Goal: Task Accomplishment & Management: Complete application form

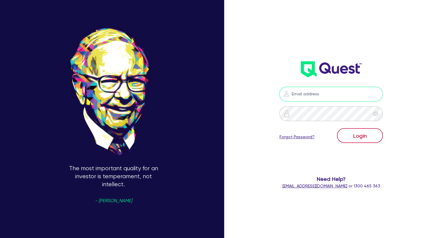
type input "[EMAIL_ADDRESS][DOMAIN_NAME]"
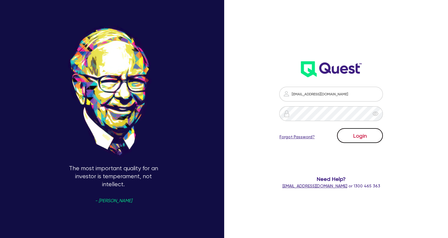
click at [358, 133] on button "Login" at bounding box center [360, 135] width 46 height 15
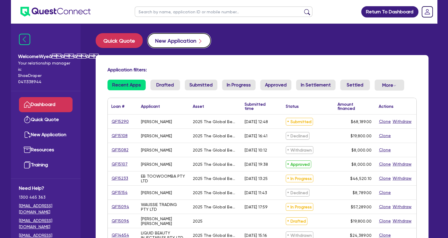
click at [174, 42] on button "New Application" at bounding box center [178, 40] width 63 height 15
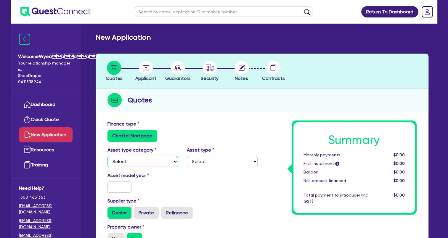
click at [146, 161] on select "Select Cars and light trucks Primary assets Secondary assets Tertiary assets" at bounding box center [142, 161] width 71 height 11
select select "TERTIARY_ASSETS"
click at [107, 156] on select "Select Cars and light trucks Primary assets Secondary assets Tertiary assets" at bounding box center [142, 161] width 71 height 11
click at [202, 161] on select "Select Beauty equipment IT equipment IT software Watercraft Other" at bounding box center [222, 161] width 71 height 11
select select "BEAUTY_EQUIPMENT"
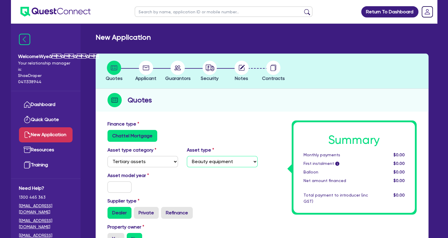
click at [187, 156] on select "Select Beauty equipment IT equipment IT software Watercraft Other" at bounding box center [222, 161] width 71 height 11
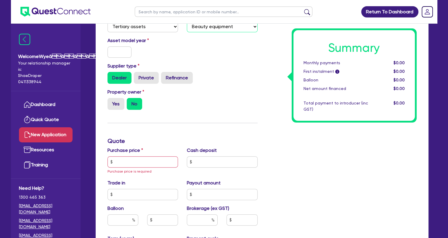
scroll to position [178, 0]
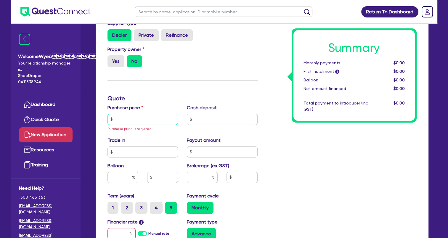
click at [144, 118] on input "text" at bounding box center [142, 119] width 71 height 11
paste input "68,189.00"
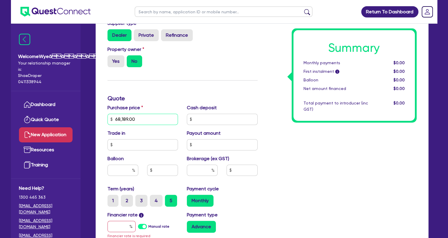
type input "68,189.00"
click at [207, 120] on input "text" at bounding box center [222, 119] width 71 height 11
paste input "13,637.8"
type input "13,637.8"
click at [224, 57] on div "Property owner Yes No" at bounding box center [182, 59] width 159 height 26
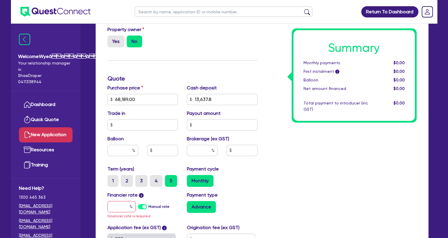
scroll to position [237, 0]
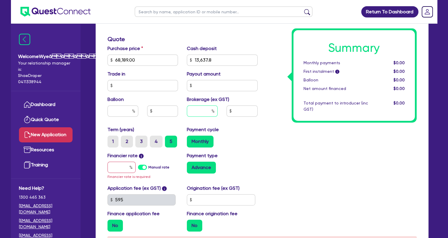
click at [197, 111] on input "text" at bounding box center [202, 110] width 31 height 11
type input "4"
click at [122, 168] on input "text" at bounding box center [121, 167] width 28 height 11
type input "1"
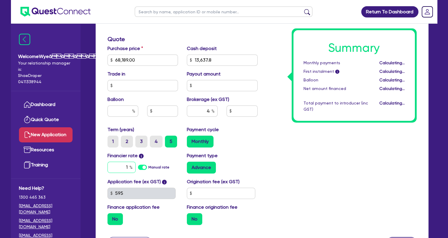
type input "2,182.05"
type input "1,795"
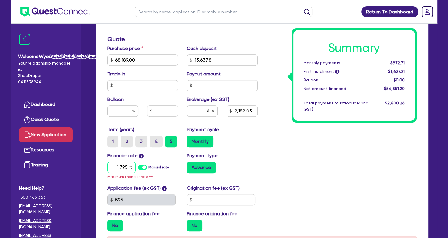
drag, startPoint x: 117, startPoint y: 166, endPoint x: 146, endPoint y: 167, distance: 29.0
click at [146, 167] on div "1,795 Manual rate" at bounding box center [142, 167] width 71 height 11
type input "2,182.05"
type input "1"
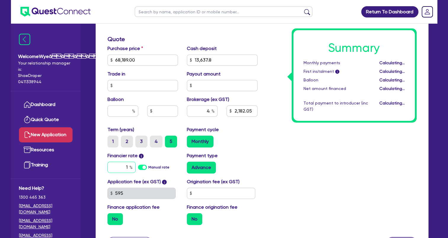
type input "2,182.05"
type input "17.95"
click at [259, 154] on div "Payment type Advance" at bounding box center [222, 162] width 80 height 21
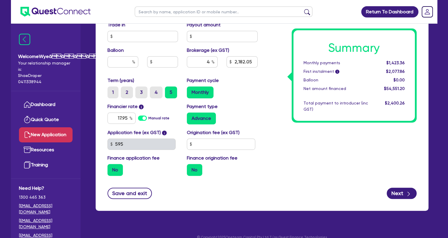
scroll to position [294, 0]
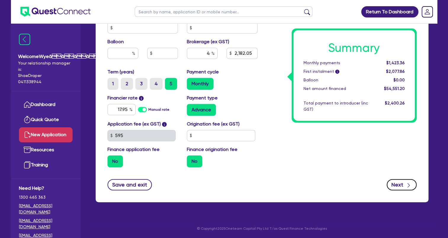
click at [407, 186] on icon "button" at bounding box center [408, 185] width 6 height 6
type input "2,182.05"
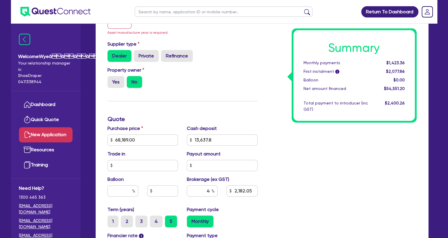
scroll to position [109, 0]
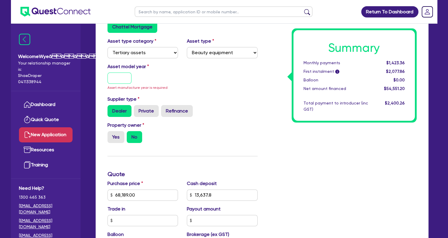
click at [123, 80] on input "text" at bounding box center [119, 78] width 24 height 11
type input "2025"
drag, startPoint x: 255, startPoint y: 141, endPoint x: 244, endPoint y: 141, distance: 10.1
click at [255, 141] on div "Finance type Chattel Mortgage Asset type category Select Cars and light trucks …" at bounding box center [182, 188] width 159 height 353
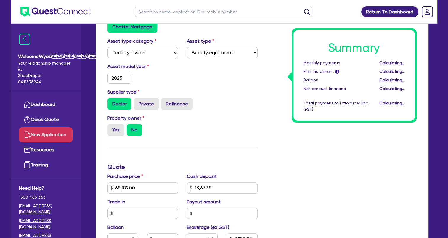
type input "2,182.05"
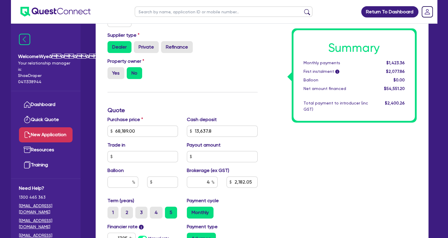
scroll to position [227, 0]
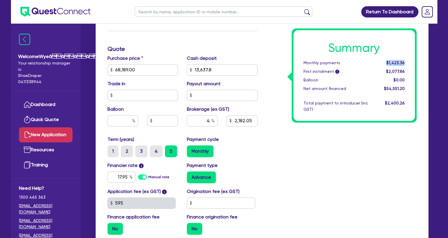
drag, startPoint x: 388, startPoint y: 62, endPoint x: 413, endPoint y: 60, distance: 24.9
click at [413, 60] on div "Summary Monthly payments $1,423.36 First instalment i $2,077.86 Balloon $0.00 N…" at bounding box center [353, 75] width 121 height 91
copy span "$1,423.36"
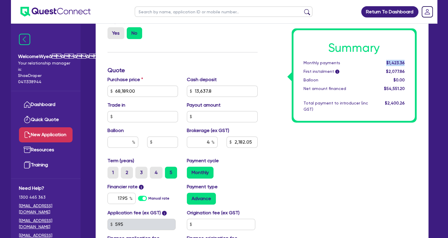
scroll to position [207, 0]
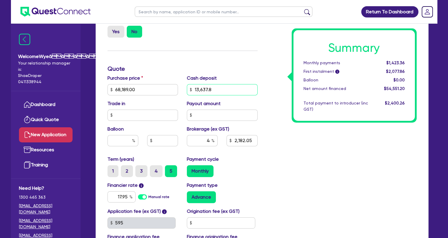
drag, startPoint x: 217, startPoint y: 89, endPoint x: 194, endPoint y: 95, distance: 23.4
click at [194, 95] on input "13,637.8" at bounding box center [222, 89] width 71 height 11
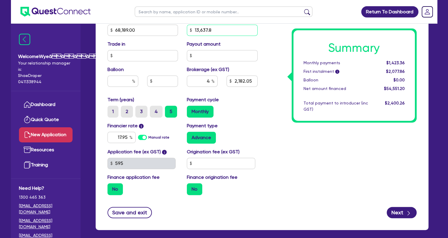
scroll to position [206, 0]
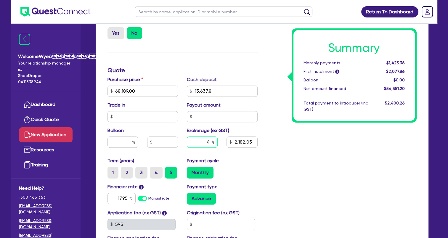
drag, startPoint x: 206, startPoint y: 141, endPoint x: 223, endPoint y: 138, distance: 17.1
click at [223, 138] on div "4 2,182.05" at bounding box center [222, 144] width 80 height 16
type input "5"
type input "2,727.56"
drag, startPoint x: 207, startPoint y: 143, endPoint x: 210, endPoint y: 144, distance: 3.9
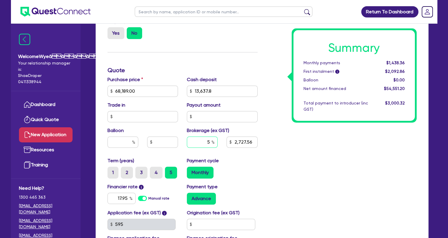
click at [210, 144] on input "5" at bounding box center [202, 141] width 31 height 11
type input "5"
click at [251, 166] on div "Payment cycle Monthly" at bounding box center [222, 167] width 80 height 21
type input "2,727.56"
drag, startPoint x: 388, startPoint y: 62, endPoint x: 412, endPoint y: 57, distance: 24.3
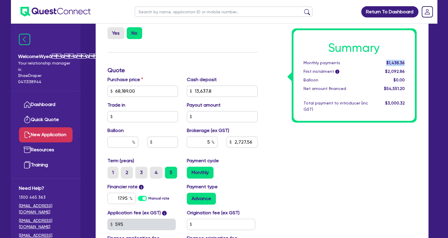
click at [412, 57] on div "Summary Monthly payments $1,438.36 First instalment i $2,092.86 Balloon $0.00 N…" at bounding box center [353, 75] width 121 height 91
drag, startPoint x: 207, startPoint y: 141, endPoint x: 218, endPoint y: 142, distance: 10.5
click at [218, 142] on div "5" at bounding box center [202, 144] width 40 height 16
type input "7"
click at [234, 173] on div "Monthly" at bounding box center [222, 173] width 71 height 12
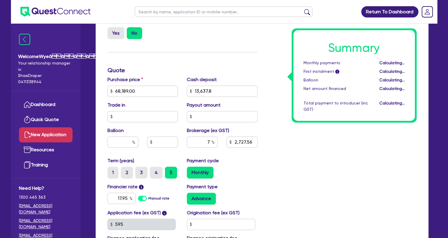
type input "3,818.58"
drag, startPoint x: 208, startPoint y: 140, endPoint x: 220, endPoint y: 140, distance: 11.2
click at [220, 140] on div "7" at bounding box center [202, 144] width 40 height 16
type input "10"
type input "5,455.12"
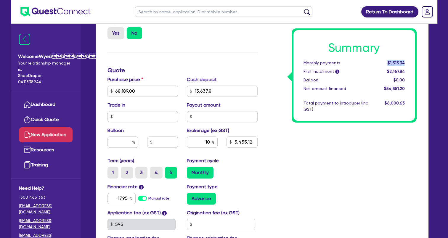
drag, startPoint x: 387, startPoint y: 60, endPoint x: 406, endPoint y: 60, distance: 18.9
click at [406, 60] on div "$1,513.34" at bounding box center [390, 63] width 37 height 6
copy span "$1,513.34"
click at [295, 144] on div "Summary Monthly payments $1,513.34 First instalment i $2,167.84 Balloon $0.00 N…" at bounding box center [341, 88] width 159 height 346
drag, startPoint x: 276, startPoint y: 42, endPoint x: 271, endPoint y: 42, distance: 4.7
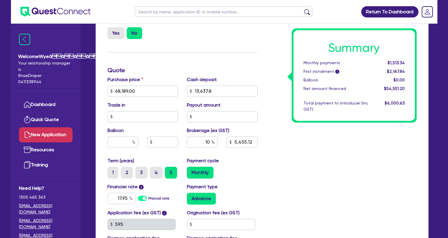
click at [271, 41] on div "Summary Monthly payments $1,513.34 First instalment i $2,167.84 Balloon $0.00 N…" at bounding box center [341, 88] width 159 height 346
drag, startPoint x: 205, startPoint y: 141, endPoint x: 219, endPoint y: 138, distance: 14.2
click at [219, 138] on div "10" at bounding box center [202, 144] width 40 height 16
type input "1"
type input "5,455.12"
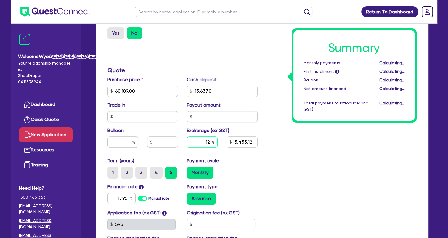
type input "1"
type input "545.51"
click at [239, 167] on div "Monthly" at bounding box center [222, 173] width 71 height 12
drag, startPoint x: 207, startPoint y: 142, endPoint x: 218, endPoint y: 139, distance: 11.3
click at [218, 139] on div "1" at bounding box center [202, 144] width 40 height 16
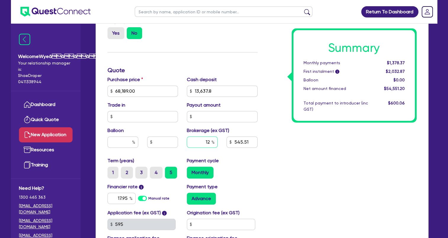
type input "12"
click at [252, 156] on div "Purchase price 68,189.00 Cash deposit 13,637.8 Trade in Payout amount Balloon B…" at bounding box center [182, 116] width 159 height 81
drag, startPoint x: 205, startPoint y: 143, endPoint x: 214, endPoint y: 142, distance: 8.9
click at [214, 142] on div "12" at bounding box center [202, 141] width 31 height 11
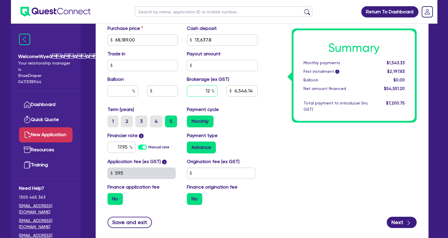
scroll to position [294, 0]
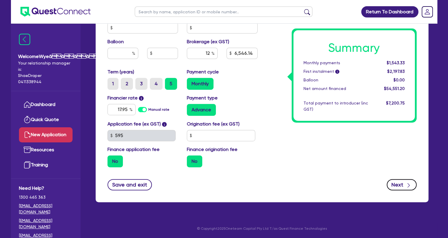
click at [392, 186] on button "Next" at bounding box center [402, 184] width 30 height 11
type input "6,546.14"
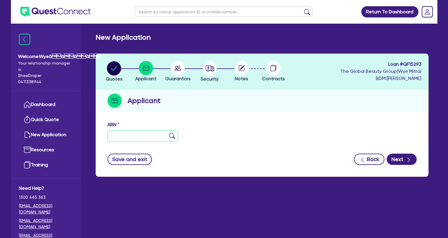
click at [150, 133] on input "text" at bounding box center [142, 136] width 71 height 11
paste input "76 804 555 126"
click at [172, 134] on img at bounding box center [172, 136] width 6 height 6
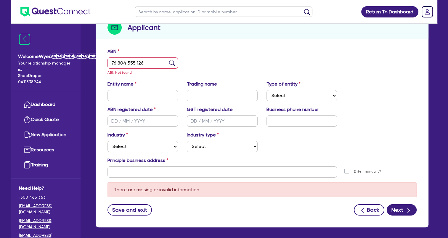
scroll to position [89, 0]
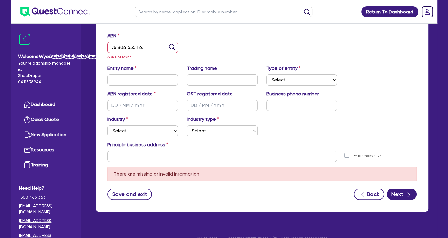
click at [172, 49] on img at bounding box center [172, 47] width 6 height 6
drag, startPoint x: 153, startPoint y: 47, endPoint x: 100, endPoint y: 38, distance: 53.5
click at [102, 38] on div "ABN 76 804 555 126 ABN Not found Entity name Trading name Type of entity Select…" at bounding box center [262, 120] width 333 height 182
paste input "1 269"
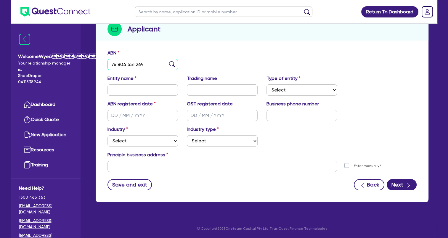
type input "76 804 551 269"
click at [174, 64] on img at bounding box center [172, 64] width 6 height 6
type input "[PERSON_NAME]"
select select "SOLE_TRADER"
type input "[DATE]"
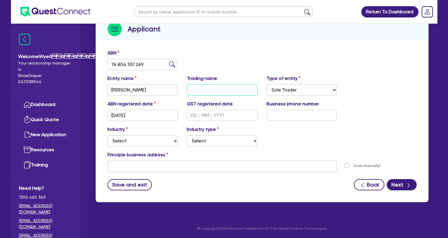
click at [221, 89] on input "text" at bounding box center [222, 89] width 71 height 11
paste input "Dermal Glow Studio"
type input "Dermal Glow Studio"
click at [287, 115] on input "text" at bounding box center [301, 115] width 71 height 11
paste input "04 6722 7025"
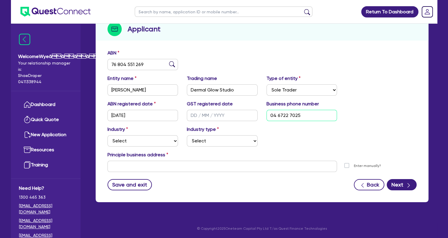
type input "04 6722 7025"
drag, startPoint x: 291, startPoint y: 123, endPoint x: 280, endPoint y: 128, distance: 12.1
click at [280, 128] on div "ABN registered date [DATE] GST registered date Business phone number [PHONE_NUM…" at bounding box center [261, 136] width 309 height 72
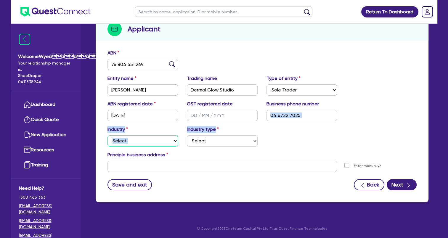
click at [165, 146] on select "Select Accomodation & Food Services Administrative & Support Services Agricultu…" at bounding box center [142, 140] width 71 height 11
select select "HEALTH_BEAUTY"
click at [107, 135] on select "Select Accomodation & Food Services Administrative & Support Services Agricultu…" at bounding box center [142, 140] width 71 height 11
click at [202, 139] on select "Select [MEDICAL_DATA], [MEDICAL_DATA] Services Cosmetics Supplies Day Spas, Hea…" at bounding box center [222, 140] width 71 height 11
select select "HAIR_BEAUTY_SALONS"
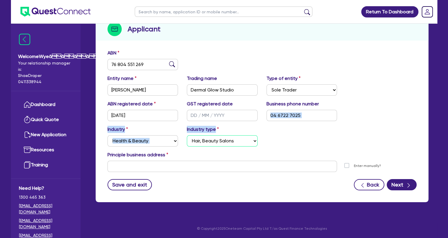
click at [187, 135] on select "Select [MEDICAL_DATA], [MEDICAL_DATA] Services Cosmetics Supplies Day Spas, Hea…" at bounding box center [222, 140] width 71 height 11
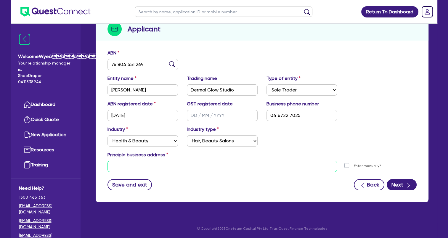
click at [224, 168] on input "text" at bounding box center [222, 166] width 230 height 11
paste input "6 The Gangway"
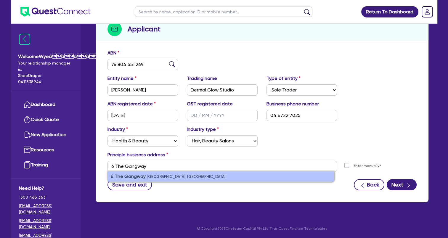
click at [182, 175] on small "[GEOGRAPHIC_DATA], [GEOGRAPHIC_DATA]" at bounding box center [186, 176] width 79 height 4
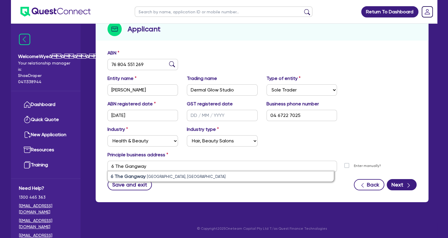
type input "[STREET_ADDRESS]"
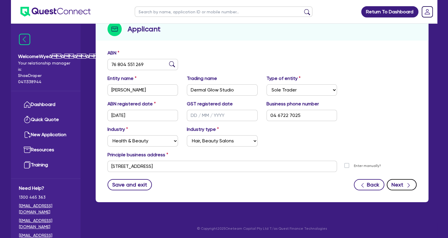
click at [396, 185] on button "Next" at bounding box center [402, 184] width 30 height 11
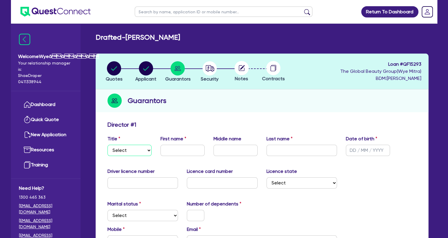
click at [143, 152] on select "Select Mr Mrs Ms Miss Dr" at bounding box center [129, 150] width 44 height 11
click at [107, 145] on select "Select Mr Mrs Ms Miss Dr" at bounding box center [129, 150] width 44 height 11
click at [131, 153] on select "Select Mr Mrs Ms Miss Dr" at bounding box center [129, 150] width 44 height 11
click at [107, 145] on select "Select Mr Mrs Ms Miss Dr" at bounding box center [129, 150] width 44 height 11
click at [136, 154] on select "Select Mr Mrs Ms Miss Dr" at bounding box center [129, 150] width 44 height 11
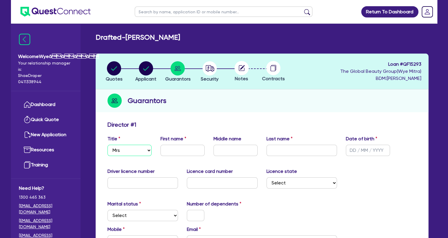
select select "MS"
click at [107, 145] on select "Select Mr Mrs Ms Miss Dr" at bounding box center [129, 150] width 44 height 11
click at [173, 153] on input "text" at bounding box center [182, 150] width 44 height 11
paste input "[PERSON_NAME]"
drag, startPoint x: 181, startPoint y: 151, endPoint x: 205, endPoint y: 146, distance: 24.1
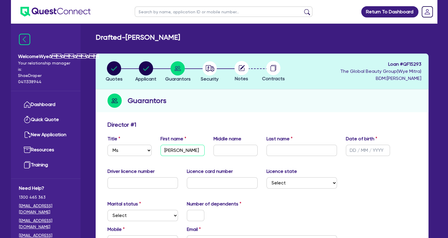
click at [205, 146] on div "First name [PERSON_NAME]" at bounding box center [182, 145] width 53 height 21
type input "[PERSON_NAME]"
click at [281, 148] on input "text" at bounding box center [301, 150] width 71 height 11
paste input "Hastings"
type input "Hastings"
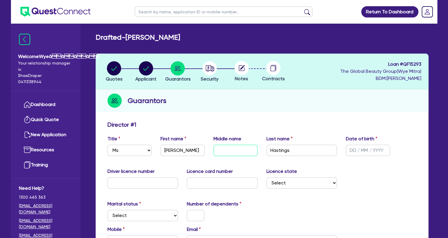
click at [246, 151] on input "text" at bounding box center [235, 150] width 44 height 11
type input "[PERSON_NAME]"
click at [146, 181] on input "text" at bounding box center [142, 182] width 71 height 11
type input "4308753"
click at [230, 183] on input "text" at bounding box center [222, 182] width 71 height 11
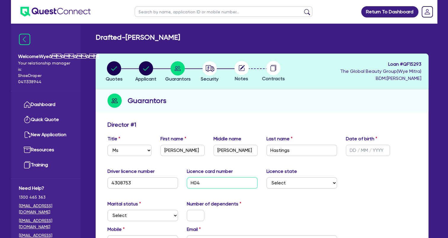
click at [226, 182] on input "H04" at bounding box center [222, 182] width 71 height 11
click at [204, 182] on input "H0471887" at bounding box center [222, 182] width 71 height 11
type input "H047186887"
click at [304, 181] on select "Select [GEOGRAPHIC_DATA] [GEOGRAPHIC_DATA] [GEOGRAPHIC_DATA] [GEOGRAPHIC_DATA] …" at bounding box center [301, 182] width 71 height 11
select select "WA"
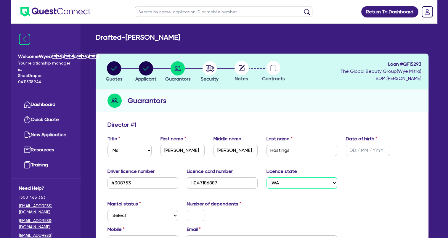
click at [266, 177] on select "Select [GEOGRAPHIC_DATA] [GEOGRAPHIC_DATA] [GEOGRAPHIC_DATA] [GEOGRAPHIC_DATA] …" at bounding box center [301, 182] width 71 height 11
click at [131, 215] on select "Select Single Married De Facto / Partner" at bounding box center [142, 215] width 71 height 11
select select "DE_FACTO"
click at [107, 210] on select "Select Single Married De Facto / Partner" at bounding box center [142, 215] width 71 height 11
click at [195, 215] on input "text" at bounding box center [195, 215] width 17 height 11
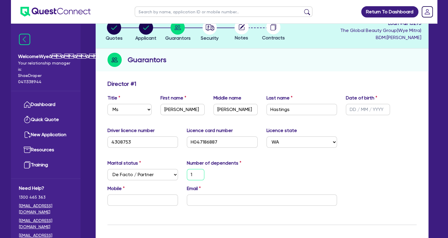
scroll to position [89, 0]
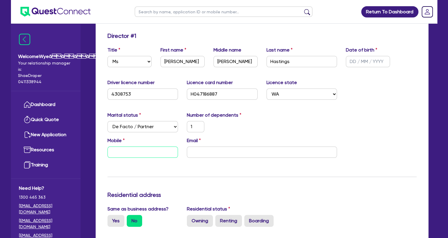
click at [159, 149] on input "text" at bounding box center [142, 151] width 71 height 11
paste input "0467 227 025"
type input "1"
type input "0467 227 025"
click at [213, 152] on input "email" at bounding box center [262, 151] width 150 height 11
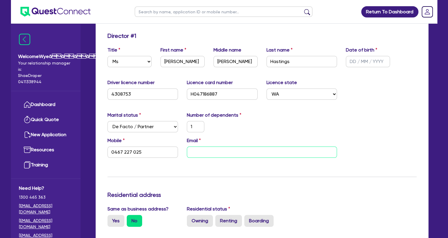
paste input "[EMAIL_ADDRESS][DOMAIN_NAME]"
type input "1"
type input "0467 227 025"
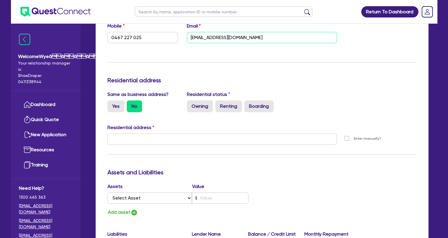
scroll to position [207, 0]
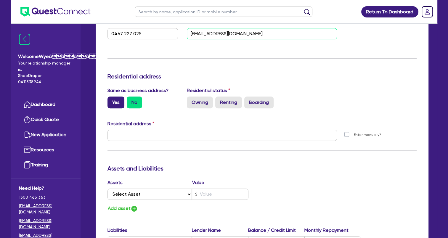
type input "[EMAIL_ADDRESS][DOMAIN_NAME]"
click at [119, 102] on label "Yes" at bounding box center [115, 102] width 17 height 12
click at [111, 100] on input "Yes" at bounding box center [109, 98] width 4 height 4
radio input "true"
type input "1"
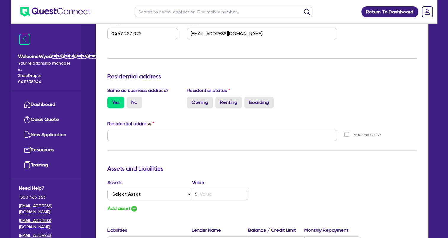
type input "0467 227 025"
type input "[STREET_ADDRESS]"
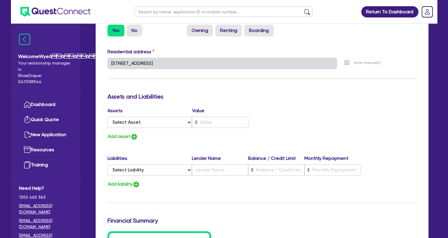
scroll to position [296, 0]
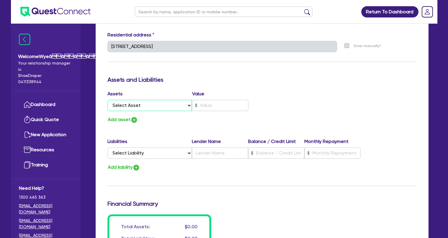
click at [184, 107] on select "Select Asset Cash Property Investment property Vehicle Truck Trailer Equipment …" at bounding box center [149, 105] width 85 height 11
select select "CASH"
click at [107, 100] on select "Select Asset Cash Property Investment property Vehicle Truck Trailer Equipment …" at bounding box center [149, 105] width 85 height 11
type input "1"
type input "0467 227 025"
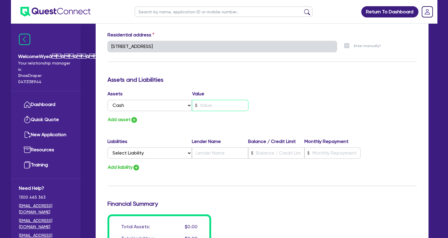
click at [218, 107] on input "text" at bounding box center [220, 105] width 57 height 11
type input "1"
type input "0467 227 025"
type input "4"
type input "1"
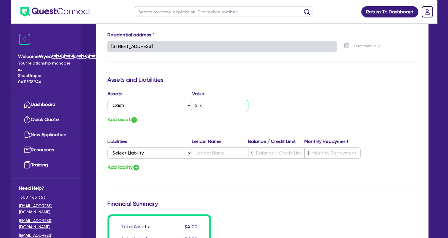
type input "0467 227 025"
type input "45"
type input "1"
type input "0467 227 025"
type input "450"
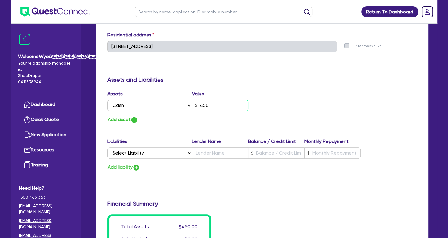
type input "1"
type input "0467 227 025"
type input "4,500"
click at [132, 121] on img "button" at bounding box center [134, 119] width 7 height 7
type input "1"
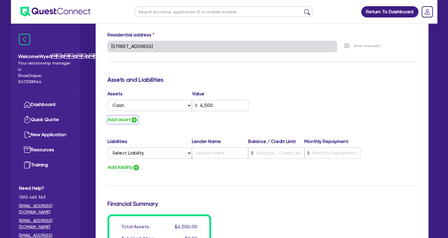
type input "0467 227 025"
type input "4,500"
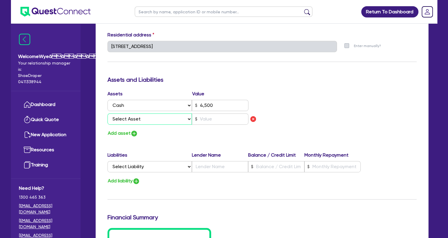
click at [149, 119] on select "Select Asset Cash Property Investment property Vehicle Truck Trailer Equipment …" at bounding box center [149, 118] width 85 height 11
select select "VEHICLE"
click at [107, 113] on select "Select Asset Cash Property Investment property Vehicle Truck Trailer Equipment …" at bounding box center [149, 118] width 85 height 11
type input "1"
type input "0467 227 025"
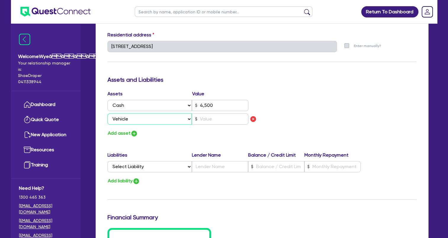
type input "4,500"
click at [170, 168] on select "Select Liability Credit card Mortgage Investment property loan Vehicle loan Tru…" at bounding box center [149, 166] width 84 height 11
click at [231, 139] on div "Update residential status for Director #1 Boarding is only acceptable when the …" at bounding box center [261, 50] width 309 height 451
click at [214, 118] on input "text" at bounding box center [220, 118] width 57 height 11
type input "1"
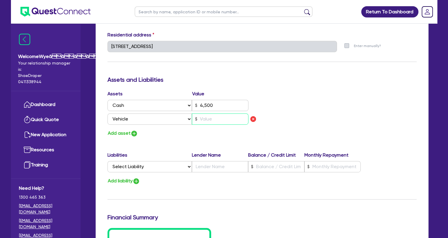
type input "0467 227 025"
type input "4,500"
type input "6"
type input "1"
type input "0467 227 025"
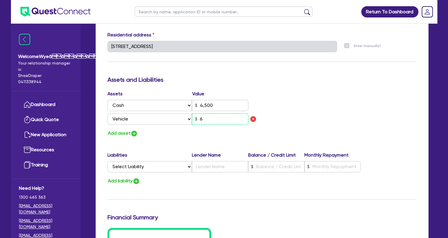
type input "4,500"
type input "60"
type input "1"
type input "0467 227 025"
type input "4,500"
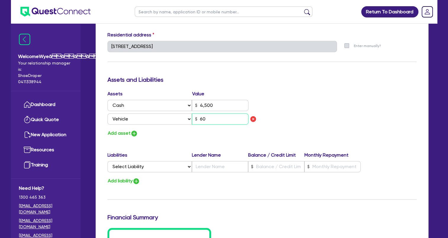
type input "600"
type input "1"
type input "0467 227 025"
type input "4,500"
type input "6,000"
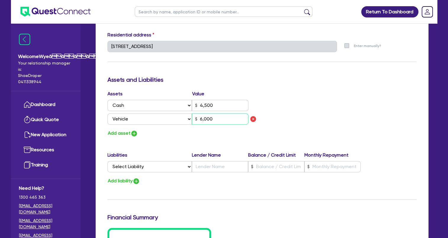
type input "1"
type input "0467 227 025"
type input "4,500"
type input "60,000"
click at [135, 134] on img "button" at bounding box center [134, 133] width 7 height 7
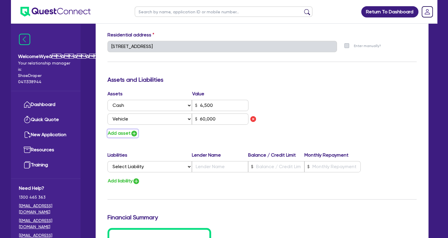
type input "1"
type input "0467 227 025"
type input "4,500"
type input "60,000"
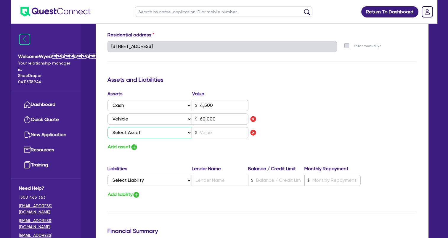
click at [188, 133] on select "Select Asset Cash Property Investment property Vehicle Truck Trailer Equipment …" at bounding box center [149, 132] width 85 height 11
select select "OTHER"
click at [107, 127] on select "Select Asset Cash Property Investment property Vehicle Truck Trailer Equipment …" at bounding box center [149, 132] width 85 height 11
type input "1"
type input "0467 227 025"
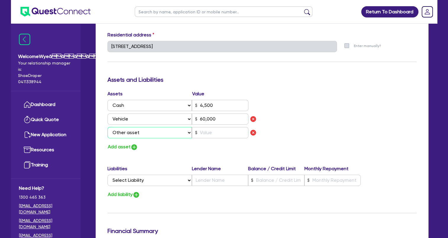
type input "4,500"
type input "60,000"
click at [214, 137] on input "text" at bounding box center [220, 132] width 57 height 11
type input "1"
type input "0467 227 025"
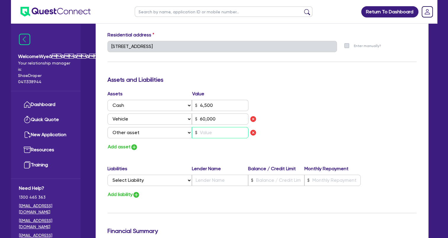
type input "4,500"
type input "60,000"
type input "1"
type input "0467 227 025"
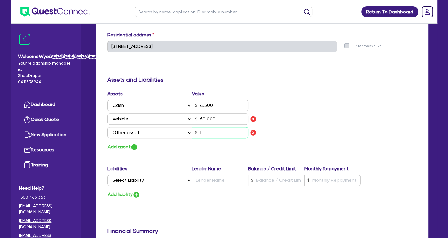
type input "4,500"
type input "60,000"
type input "10"
type input "1"
type input "0467 227 025"
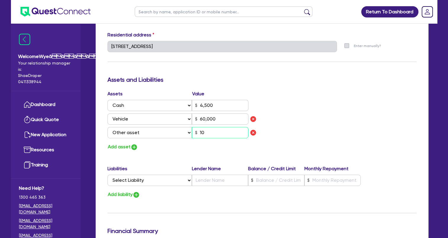
type input "4,500"
type input "60,000"
type input "100"
type input "1"
type input "0467 227 025"
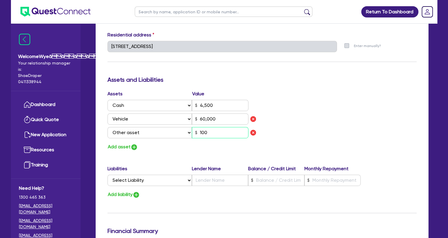
type input "4,500"
type input "60,000"
type input "1,000"
type input "1"
type input "0467 227 025"
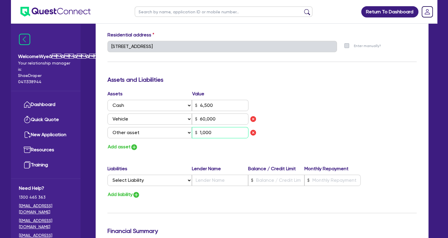
type input "4,500"
type input "60,000"
type input "100"
type input "1"
type input "0467 227 025"
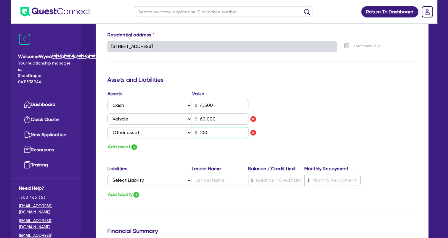
type input "4,500"
type input "60,000"
type input "1,000"
type input "1"
type input "0467 227 025"
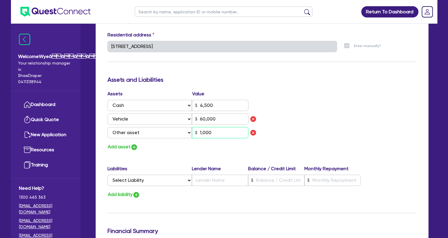
type input "4,500"
type input "60,000"
type input "10,000"
type input "1"
type input "0467 227 025"
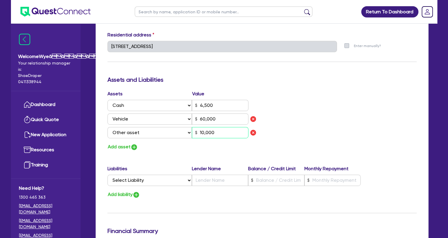
type input "4,500"
type input "60,000"
type input "100,000"
click at [127, 147] on button "Add asset" at bounding box center [122, 147] width 30 height 8
type input "1"
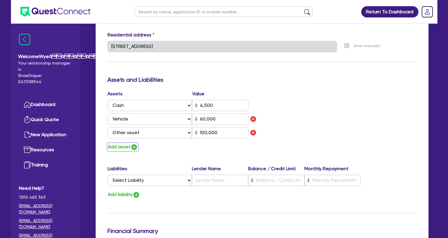
type input "0467 227 025"
type input "4,500"
type input "60,000"
type input "100,000"
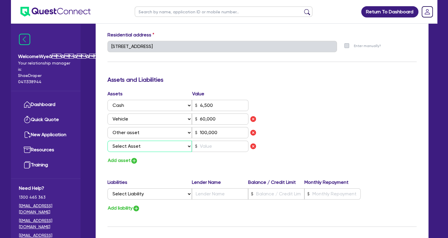
click at [133, 147] on select "Select Asset Cash Property Investment property Vehicle Truck Trailer Equipment …" at bounding box center [149, 146] width 85 height 11
select select "OTHER"
click at [107, 141] on select "Select Asset Cash Property Investment property Vehicle Truck Trailer Equipment …" at bounding box center [149, 146] width 85 height 11
type input "1"
type input "0467 227 025"
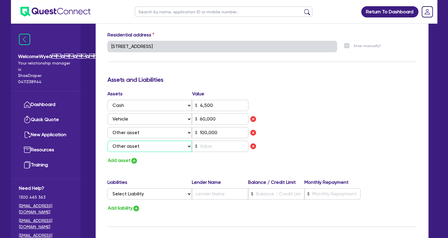
type input "4,500"
type input "60,000"
type input "100,000"
click at [209, 143] on input "text" at bounding box center [220, 146] width 57 height 11
type input "1"
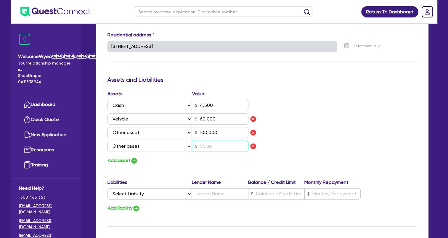
type input "0467 227 025"
type input "4,500"
type input "60,000"
type input "100,000"
type input "1"
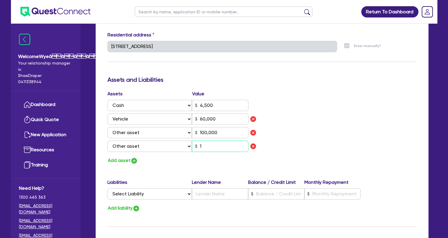
type input "1"
type input "0467 227 025"
type input "4,500"
type input "60,000"
type input "100,000"
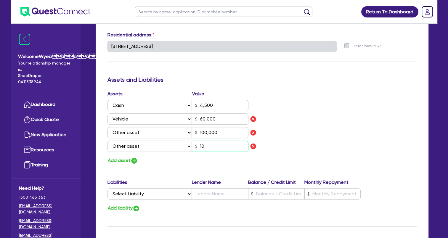
type input "10"
type input "1"
type input "0467 227 025"
type input "4,500"
type input "60,000"
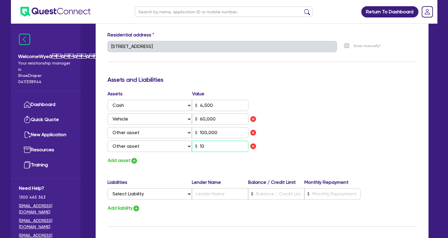
type input "100,000"
type input "100"
type input "1"
type input "0467 227 025"
type input "4,500"
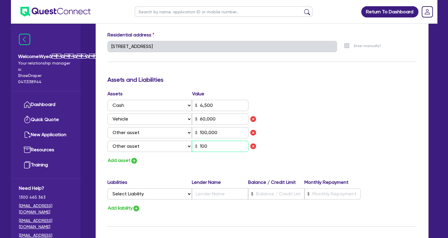
type input "60,000"
type input "100,000"
type input "1,000"
type input "1"
type input "0467 227 025"
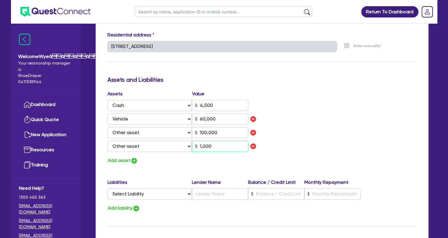
type input "4,500"
type input "60,000"
type input "100,000"
type input "10,000"
click at [188, 144] on select "Select Asset Cash Property Investment property Vehicle Truck Trailer Equipment …" at bounding box center [149, 146] width 85 height 11
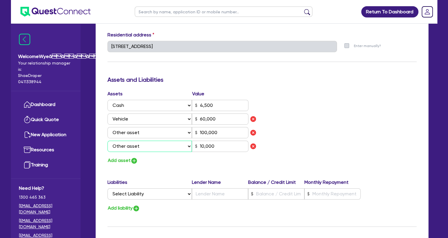
select select "HOUSEHOLD_PERSONAL"
click at [107, 141] on select "Select Asset Cash Property Investment property Vehicle Truck Trailer Equipment …" at bounding box center [149, 146] width 85 height 11
type input "1"
type input "0467 227 025"
type input "4,500"
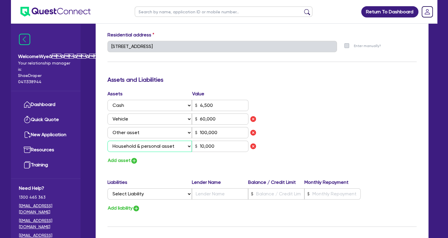
type input "60,000"
type input "100,000"
type input "10,000"
click at [135, 159] on img "button" at bounding box center [134, 160] width 7 height 7
type input "1"
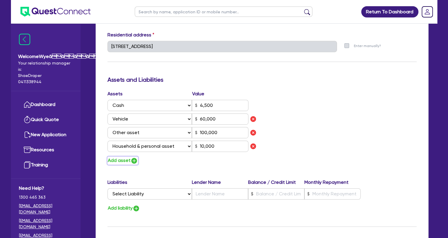
type input "0467 227 025"
type input "4,500"
type input "60,000"
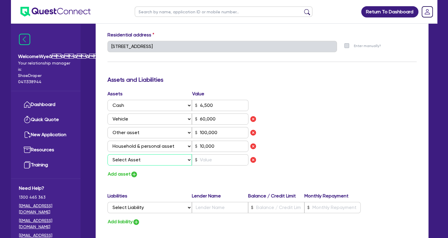
click at [168, 158] on select "Select Asset Cash Property Investment property Vehicle Truck Trailer Equipment …" at bounding box center [149, 159] width 85 height 11
click at [107, 154] on select "Select Asset Cash Property Investment property Vehicle Truck Trailer Equipment …" at bounding box center [149, 159] width 85 height 11
click at [221, 161] on input "text" at bounding box center [220, 159] width 57 height 11
click at [303, 139] on div "Assets Value Select Asset Cash Property Investment property Vehicle Truck Trail…" at bounding box center [262, 134] width 318 height 88
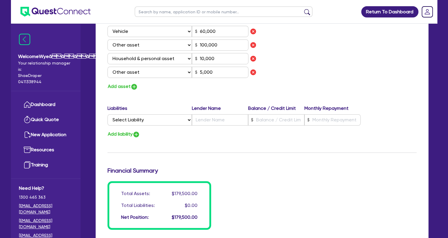
scroll to position [385, 0]
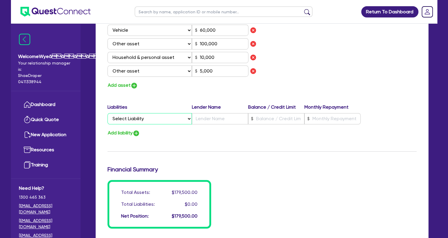
click at [185, 120] on select "Select Liability Credit card Mortgage Investment property loan Vehicle loan Tru…" at bounding box center [149, 118] width 84 height 11
click at [107, 113] on select "Select Liability Credit card Mortgage Investment property loan Vehicle loan Tru…" at bounding box center [149, 118] width 84 height 11
click at [204, 121] on input "text" at bounding box center [220, 118] width 56 height 11
click at [140, 133] on img "button" at bounding box center [136, 133] width 7 height 7
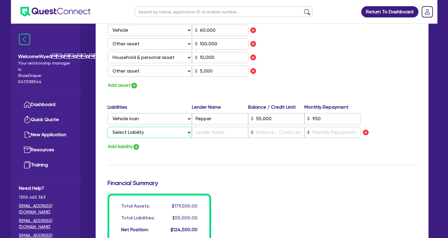
click at [161, 133] on select "Select Liability Credit card Mortgage Investment property loan Vehicle loan Tru…" at bounding box center [149, 132] width 84 height 11
click at [107, 127] on select "Select Liability Credit card Mortgage Investment property loan Vehicle loan Tru…" at bounding box center [149, 132] width 84 height 11
click at [207, 131] on input "text" at bounding box center [220, 132] width 56 height 11
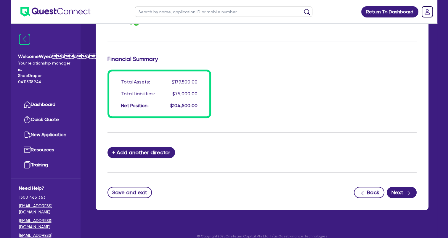
scroll to position [516, 0]
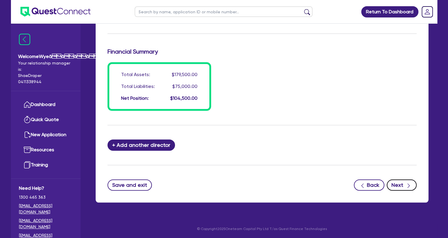
click at [399, 186] on button "Next" at bounding box center [402, 184] width 30 height 11
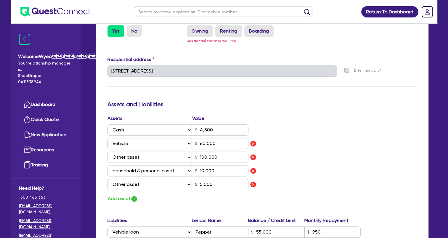
scroll to position [197, 0]
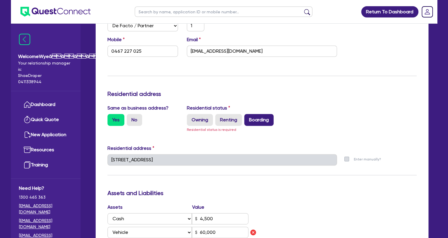
click at [251, 123] on label "Boarding" at bounding box center [258, 120] width 29 height 12
click at [248, 118] on input "Boarding" at bounding box center [246, 116] width 4 height 4
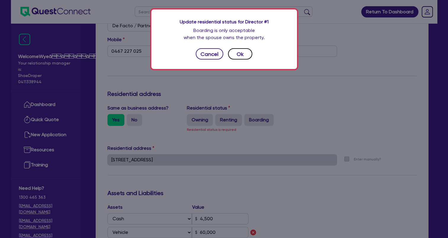
click at [236, 55] on button "Ok" at bounding box center [240, 53] width 24 height 11
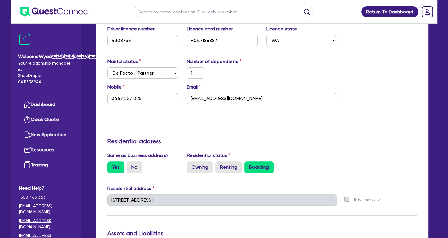
scroll to position [78, 0]
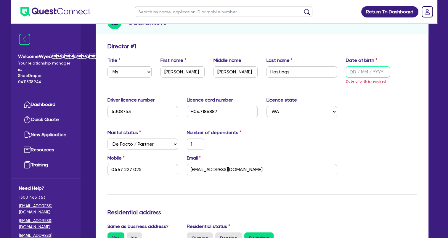
drag, startPoint x: 350, startPoint y: 70, endPoint x: 275, endPoint y: 0, distance: 102.6
click at [350, 70] on input "text" at bounding box center [368, 71] width 44 height 11
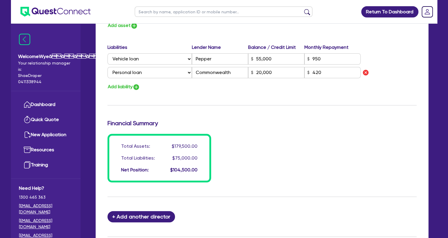
scroll to position [516, 0]
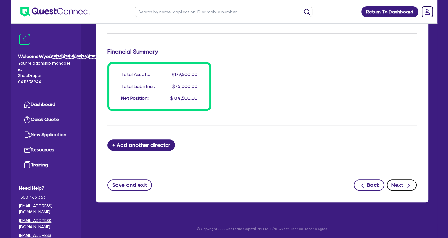
click at [395, 183] on button "Next" at bounding box center [402, 184] width 30 height 11
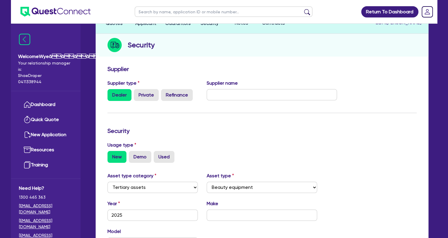
scroll to position [59, 0]
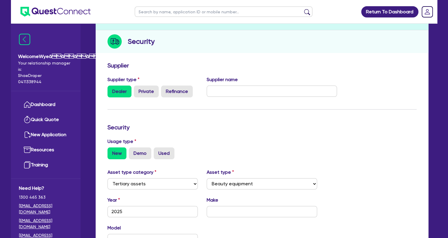
drag, startPoint x: 325, startPoint y: 49, endPoint x: 308, endPoint y: 65, distance: 23.1
click at [325, 50] on div "Security" at bounding box center [262, 41] width 333 height 23
click at [270, 89] on input "text" at bounding box center [272, 91] width 130 height 11
paste input "The Global Beauty Group"
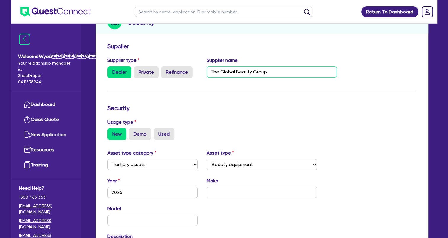
scroll to position [89, 0]
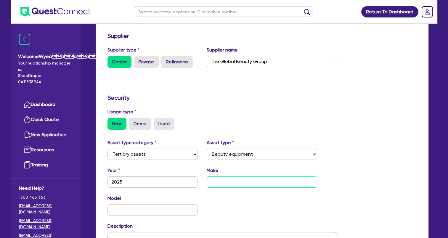
click at [223, 180] on input "text" at bounding box center [262, 181] width 110 height 11
paste input "The Global Beauty Group"
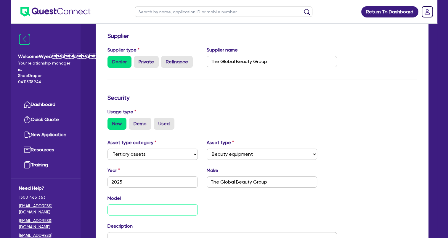
click at [147, 213] on input "text" at bounding box center [152, 209] width 91 height 11
paste input "UltraLUX Pro"
click at [137, 208] on input "UltraLUX Pro" at bounding box center [152, 209] width 91 height 11
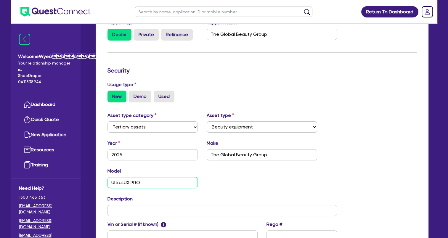
scroll to position [178, 0]
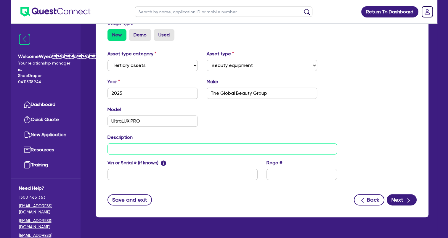
click at [123, 148] on input "text" at bounding box center [222, 148] width 230 height 11
paste input "Commercial IPL & Laser Beauty Equipment"
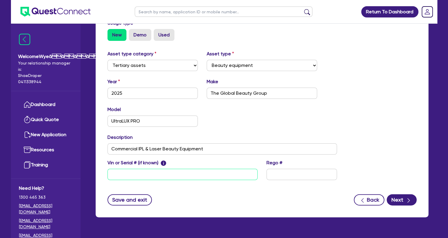
click at [203, 176] on input "text" at bounding box center [182, 174] width 150 height 11
click at [283, 170] on input "text" at bounding box center [301, 174] width 70 height 11
click at [402, 201] on button "Next" at bounding box center [402, 199] width 30 height 11
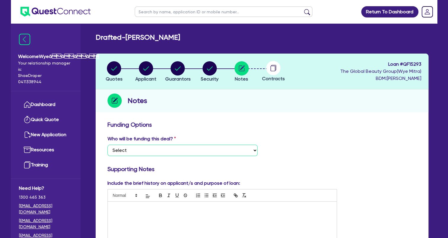
click at [165, 150] on select "Select I want Quest to fund 100% I will fund 100% I will co-fund with Quest Oth…" at bounding box center [182, 150] width 150 height 11
click at [107, 145] on select "Select I want Quest to fund 100% I will fund 100% I will co-fund with Quest Oth…" at bounding box center [182, 150] width 150 height 11
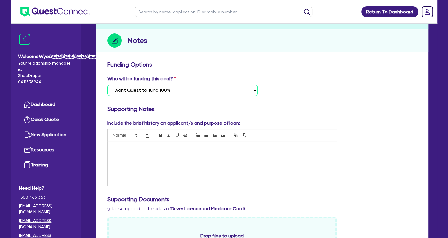
scroll to position [118, 0]
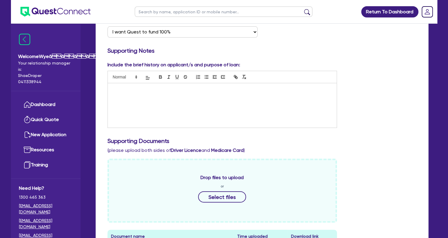
click at [175, 114] on div at bounding box center [222, 105] width 229 height 44
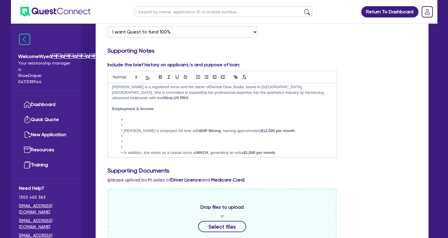
scroll to position [0, 0]
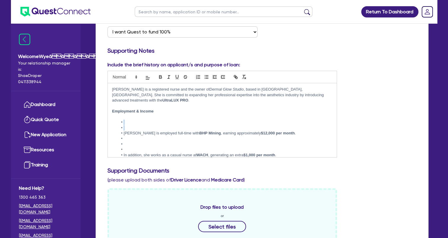
drag, startPoint x: 146, startPoint y: 128, endPoint x: 114, endPoint y: 122, distance: 32.1
click at [114, 122] on ul "[PERSON_NAME] is employed full-time with BHP Mining , earning approximately $12…" at bounding box center [222, 155] width 220 height 71
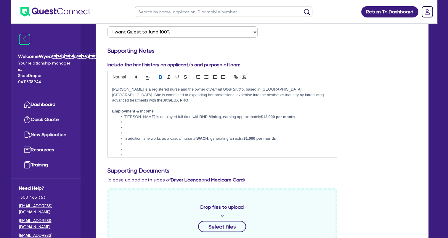
click at [137, 133] on li at bounding box center [225, 133] width 214 height 5
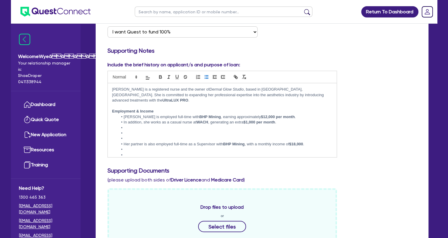
click at [137, 138] on li at bounding box center [225, 138] width 214 height 5
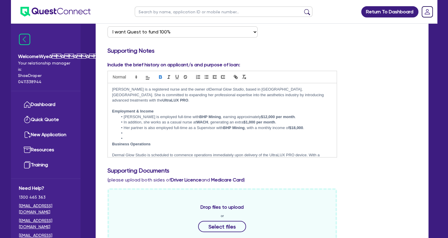
click at [137, 138] on li at bounding box center [225, 138] width 214 height 5
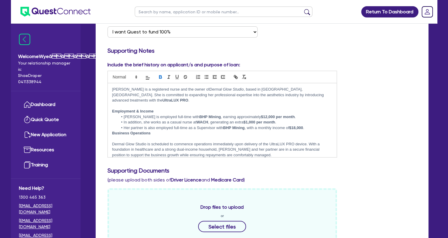
scroll to position [4, 0]
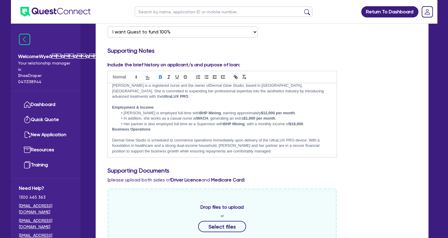
click at [139, 134] on p at bounding box center [222, 134] width 220 height 5
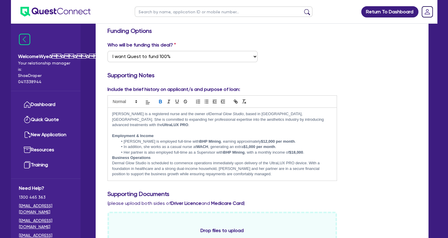
scroll to position [30, 0]
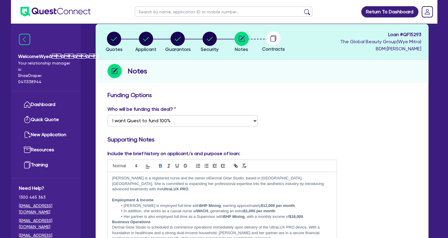
click at [122, 192] on p at bounding box center [222, 194] width 220 height 5
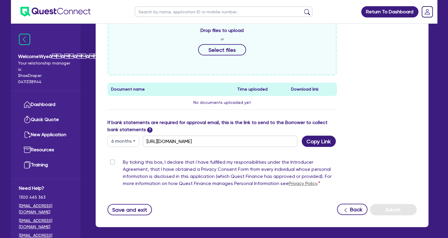
scroll to position [278, 0]
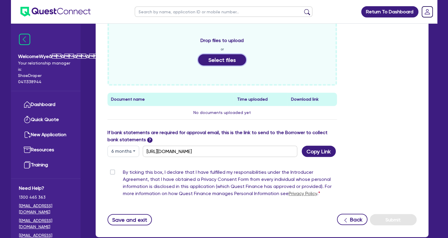
click at [226, 57] on button "Select files" at bounding box center [222, 59] width 48 height 11
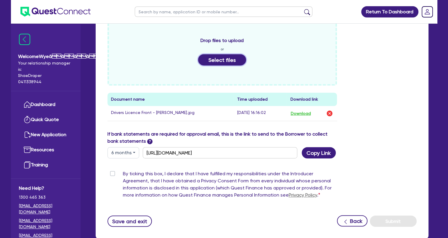
click at [223, 54] on button "Select files" at bounding box center [222, 59] width 48 height 11
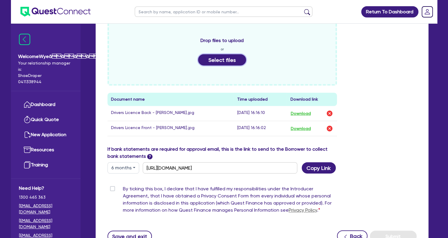
click at [220, 54] on button "Select files" at bounding box center [222, 59] width 48 height 11
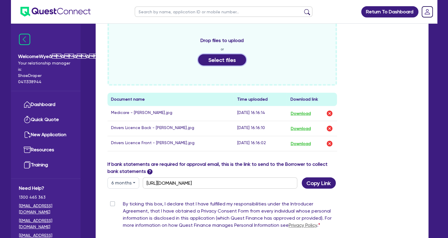
click at [226, 54] on button "Select files" at bounding box center [222, 59] width 48 height 11
click at [224, 54] on button "Select files" at bounding box center [222, 59] width 48 height 11
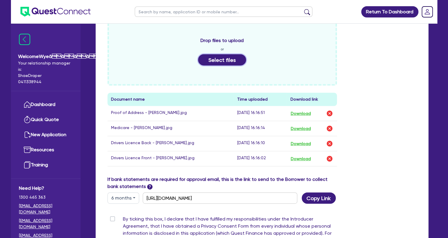
click at [211, 55] on button "Select files" at bounding box center [222, 59] width 48 height 11
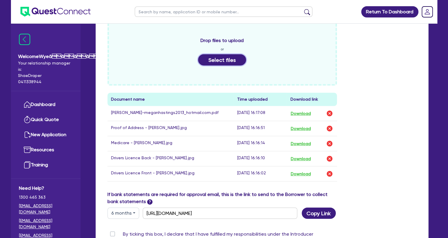
click at [221, 56] on button "Select files" at bounding box center [222, 59] width 48 height 11
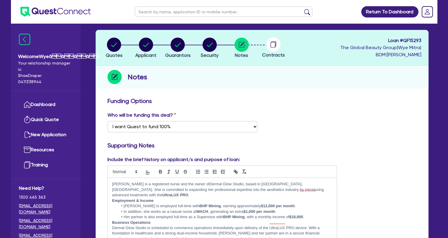
scroll to position [0, 0]
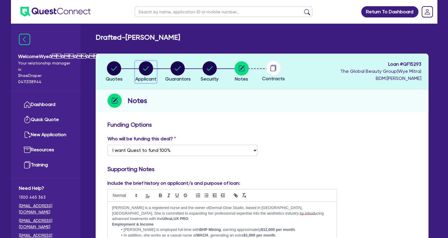
click at [148, 69] on circle "button" at bounding box center [146, 68] width 14 height 14
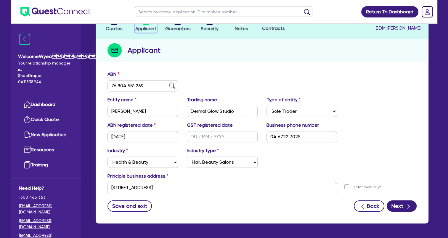
scroll to position [72, 0]
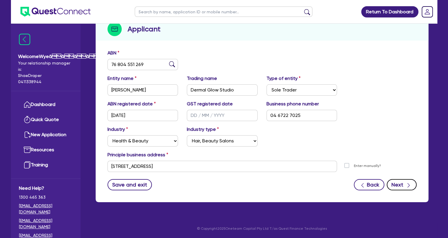
click at [399, 185] on button "Next" at bounding box center [402, 184] width 30 height 11
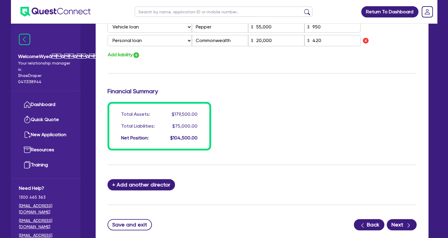
scroll to position [516, 0]
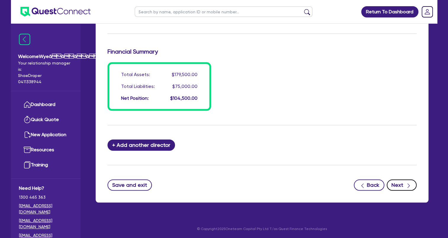
click at [399, 183] on button "Next" at bounding box center [402, 184] width 30 height 11
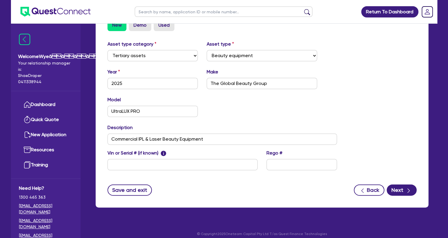
scroll to position [193, 0]
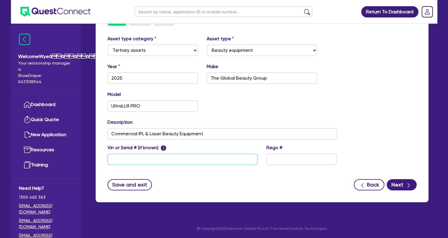
click at [191, 159] on input "text" at bounding box center [182, 159] width 150 height 11
paste input "S/N: D10W27P1107"
click at [413, 186] on button "Next" at bounding box center [402, 184] width 30 height 11
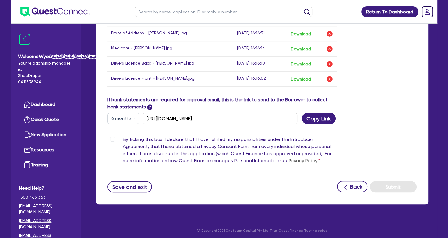
scroll to position [389, 0]
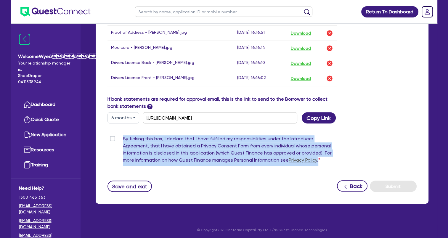
click at [115, 137] on div "By ticking this box, I declare that I have fulfilled my responsibilities under …" at bounding box center [222, 150] width 230 height 31
click at [123, 136] on label "By ticking this box, I declare that I have fulfilled my responsibilities under …" at bounding box center [230, 150] width 214 height 31
click at [112, 136] on input "By ticking this box, I declare that I have fulfilled my responsibilities under …" at bounding box center [109, 138] width 5 height 6
click at [389, 184] on button "Submit" at bounding box center [393, 186] width 47 height 11
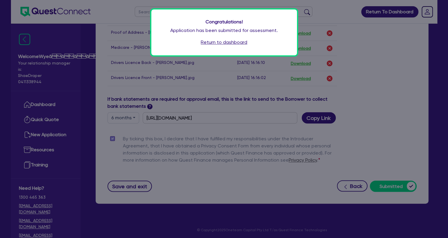
click at [358, 76] on div "Congratulations! Application has been submitted for assessment. Return to dashb…" at bounding box center [224, 119] width 448 height 238
drag, startPoint x: 379, startPoint y: 88, endPoint x: 321, endPoint y: 57, distance: 66.2
click at [379, 88] on div "Congratulations! Application has been submitted for assessment. Return to dashb…" at bounding box center [224, 119] width 448 height 238
click at [238, 44] on link "Return to dashboard" at bounding box center [224, 42] width 46 height 7
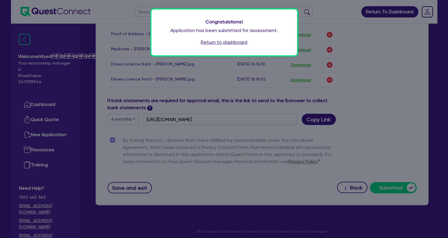
scroll to position [329, 0]
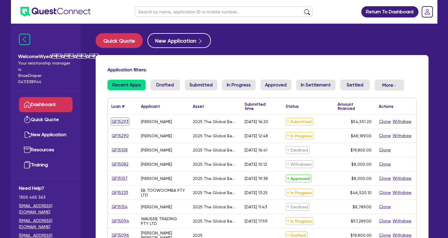
click at [125, 122] on link "QF15293" at bounding box center [119, 121] width 17 height 7
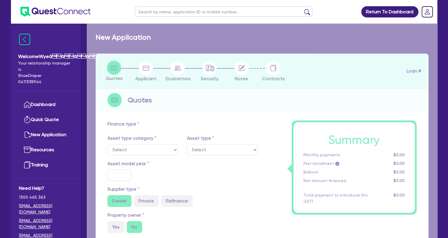
select select "TERTIARY_ASSETS"
type input "2025"
type input "68,189"
type input "13,637.8"
type input "12"
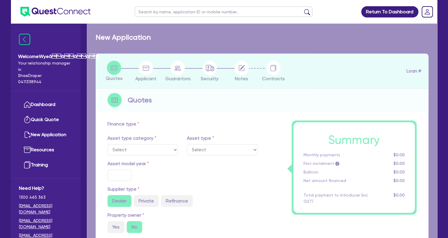
type input "6,546.14"
type input "17.95"
select select "BEAUTY_EQUIPMENT"
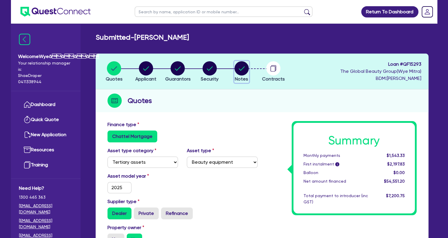
click at [240, 75] on circle "button" at bounding box center [241, 68] width 14 height 14
select select "Quest Finance - Own Book"
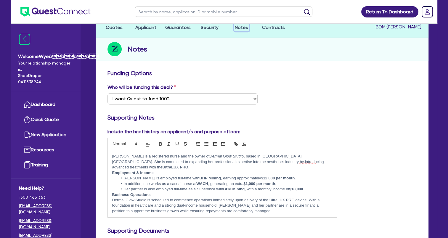
scroll to position [89, 0]
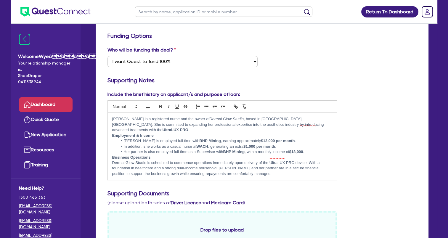
click at [38, 107] on link "Dashboard" at bounding box center [46, 104] width 54 height 15
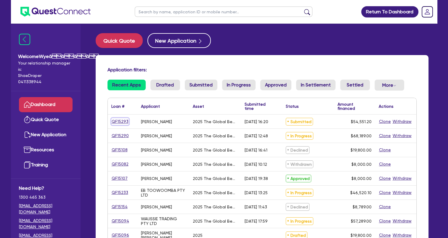
click at [121, 123] on link "QF15293" at bounding box center [119, 121] width 17 height 7
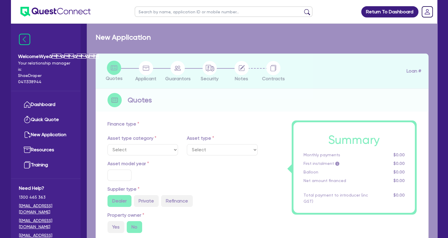
select select "TERTIARY_ASSETS"
type input "2025"
type input "68,189"
type input "13,637.8"
type input "12"
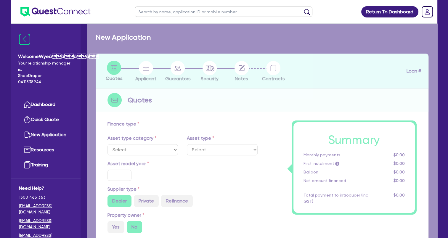
type input "6,546.14"
type input "17.95"
select select "BEAUTY_EQUIPMENT"
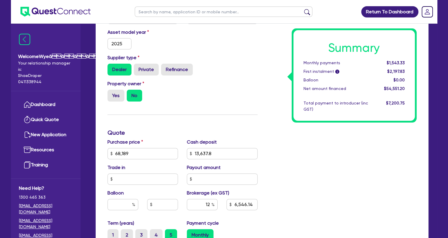
scroll to position [178, 0]
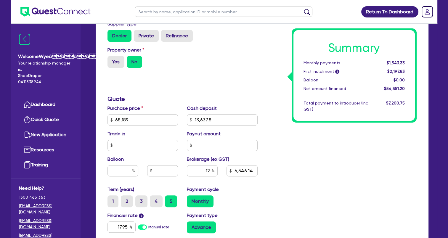
drag, startPoint x: 232, startPoint y: 54, endPoint x: 231, endPoint y: 66, distance: 11.6
click at [232, 54] on div "Property owner Yes No" at bounding box center [182, 59] width 159 height 26
